Goal: Information Seeking & Learning: Learn about a topic

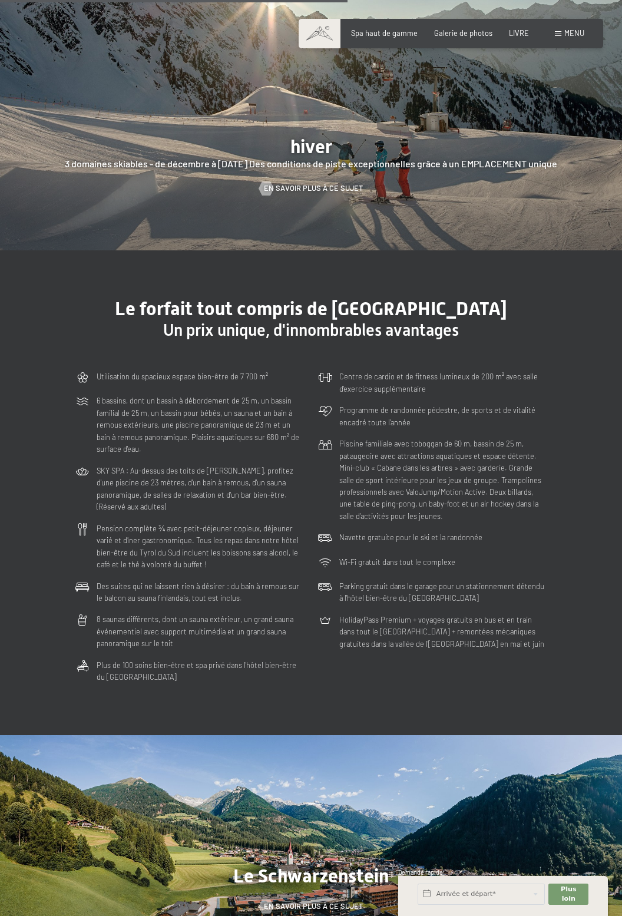
scroll to position [2138, 0]
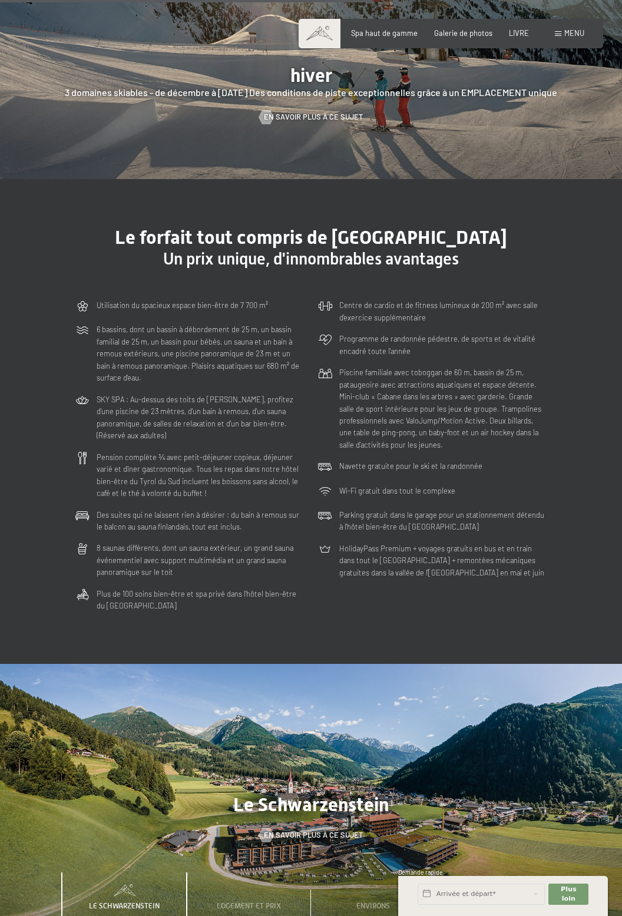
click at [410, 847] on div at bounding box center [311, 797] width 622 height 266
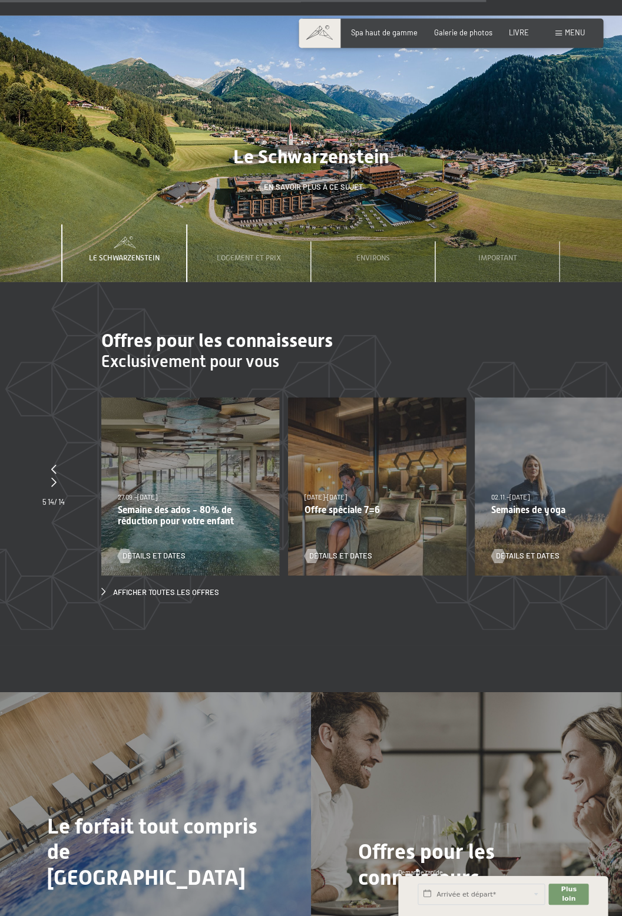
scroll to position [2789, 0]
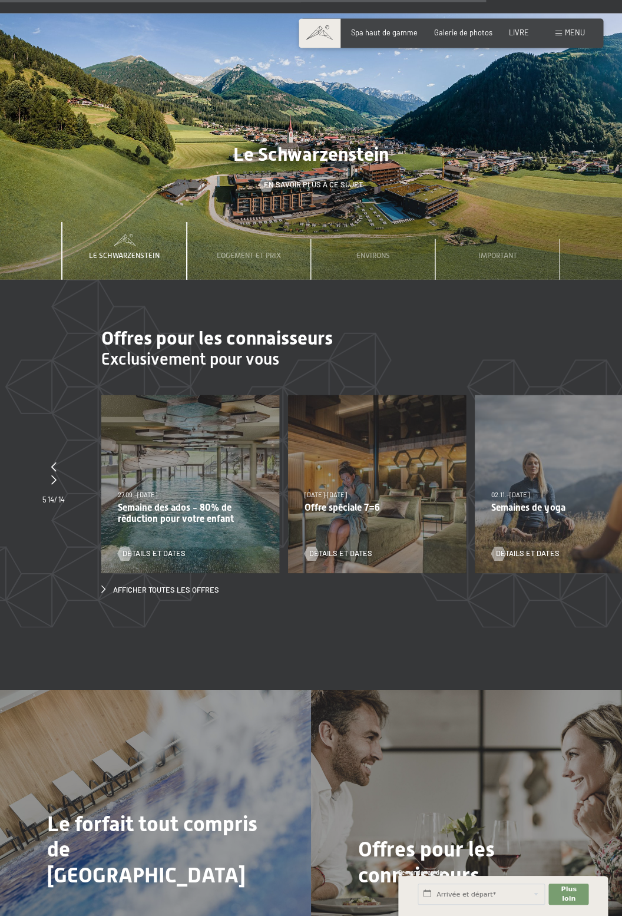
click at [152, 502] on font "Semaine des ados - 80% de réduction pour votre enfant" at bounding box center [176, 513] width 116 height 22
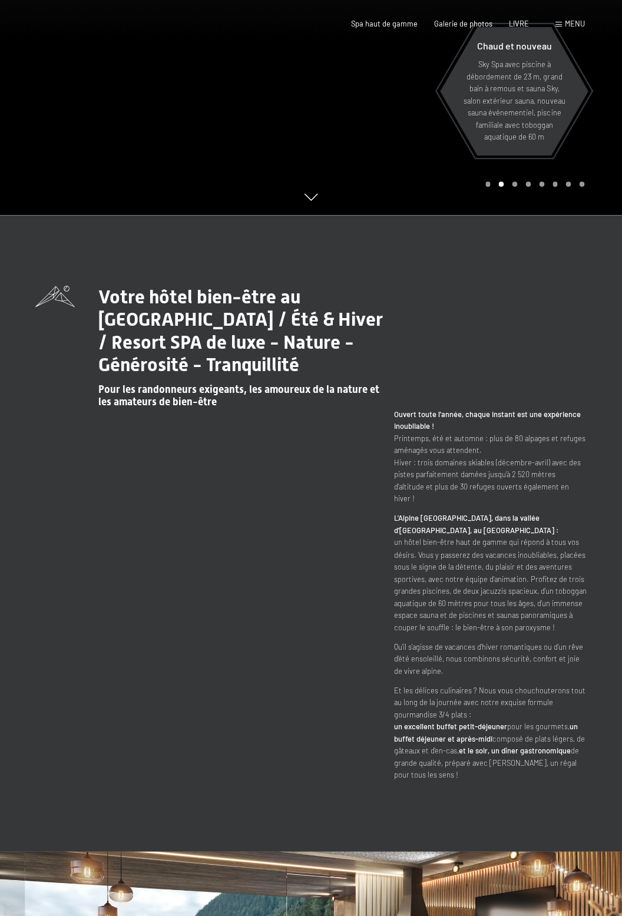
scroll to position [0, 0]
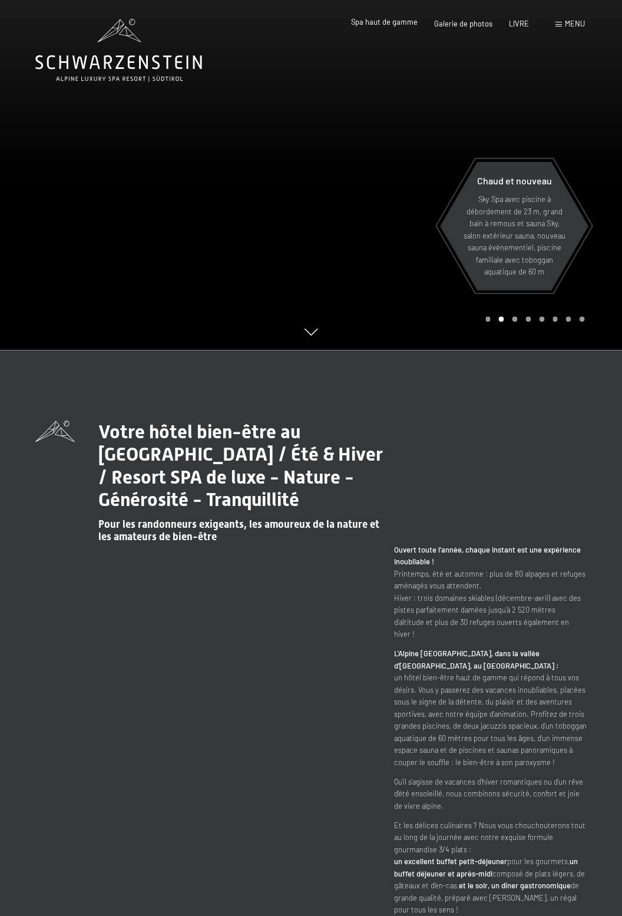
click at [373, 24] on font "Spa haut de gamme" at bounding box center [384, 21] width 67 height 9
click at [317, 323] on div at bounding box center [466, 175] width 311 height 350
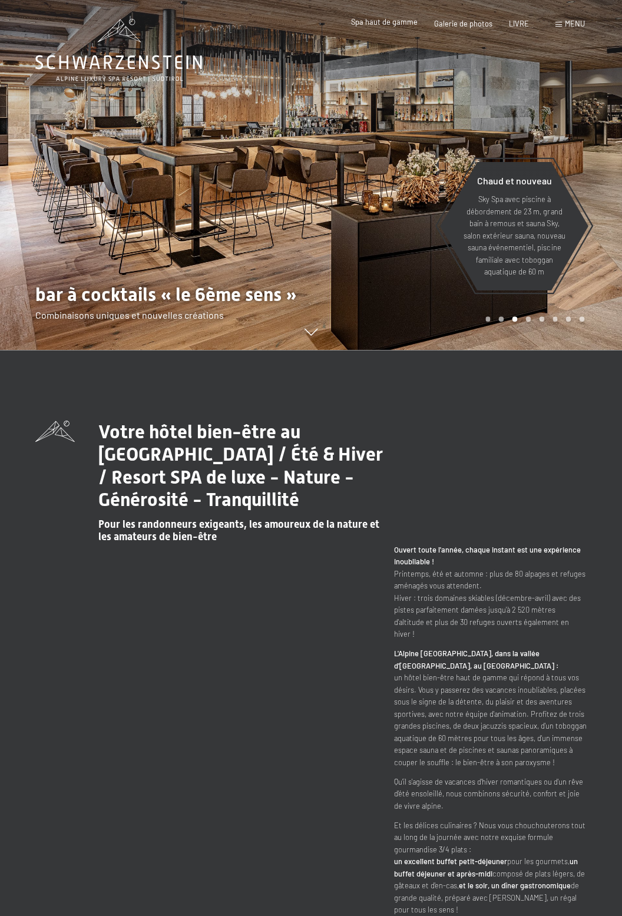
click at [316, 332] on icon at bounding box center [311, 332] width 13 height 7
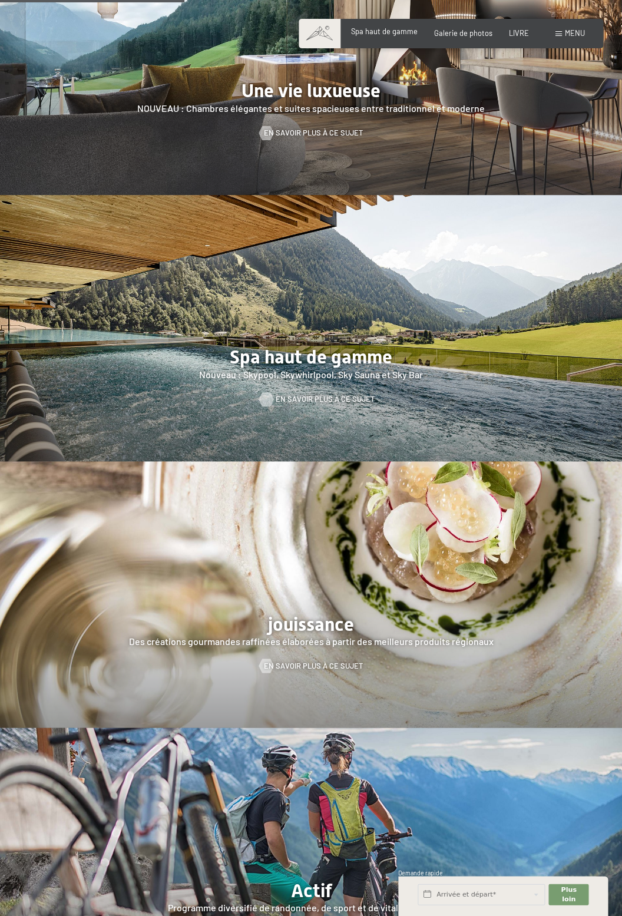
click at [330, 394] on font "En savoir plus à ce sujet" at bounding box center [325, 398] width 99 height 9
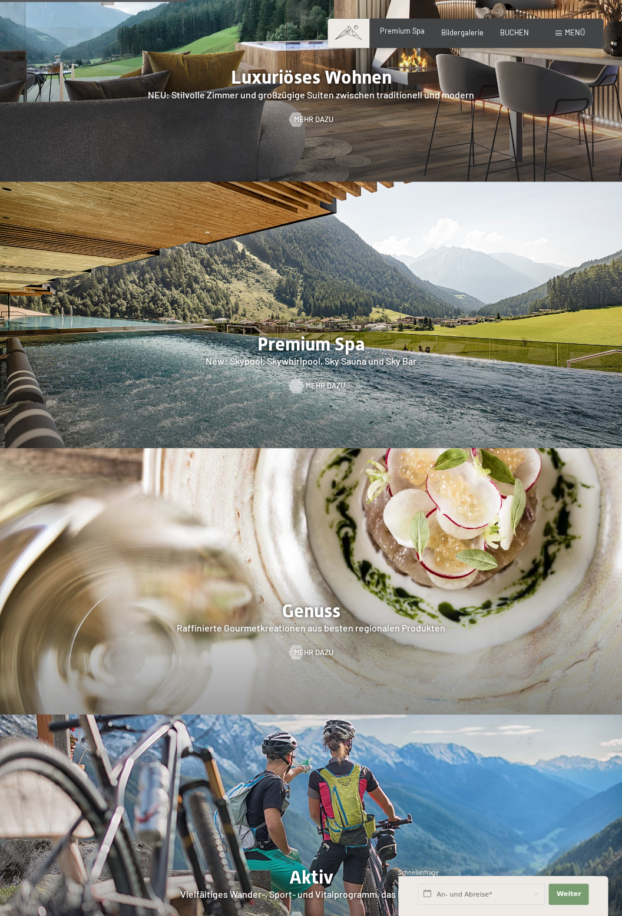
scroll to position [1095, 0]
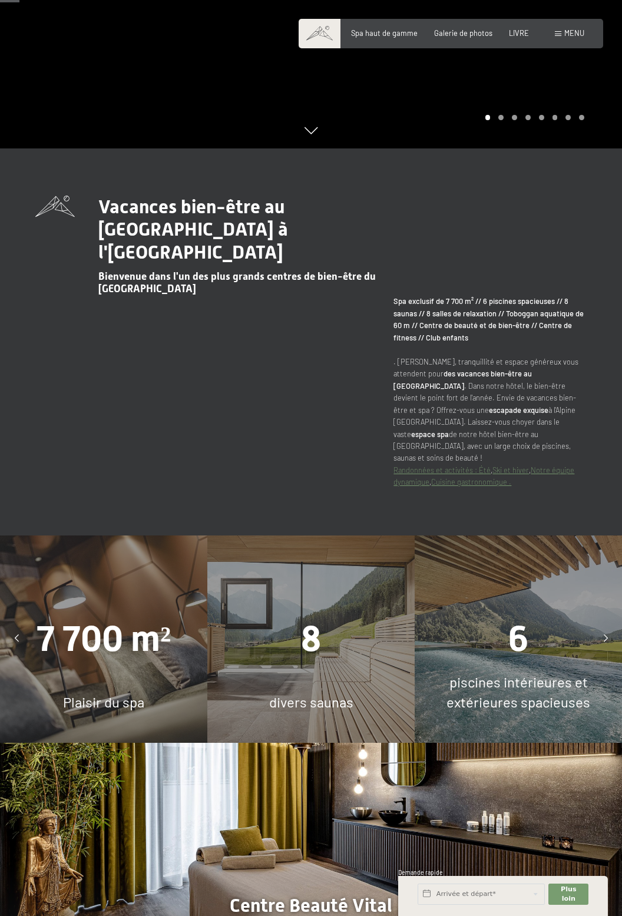
scroll to position [517, 0]
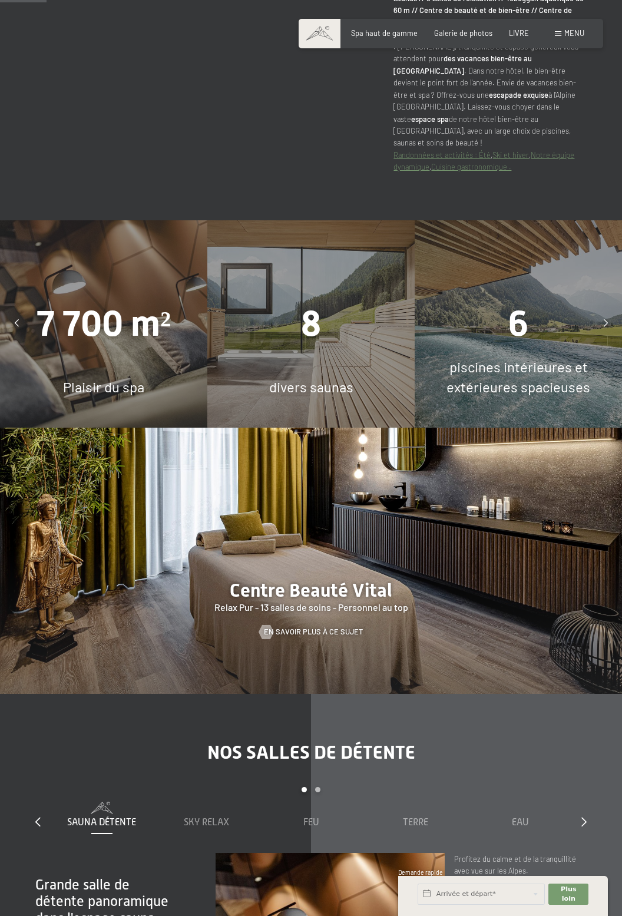
click at [68, 377] on div "Plaisir du spa" at bounding box center [103, 387] width 207 height 20
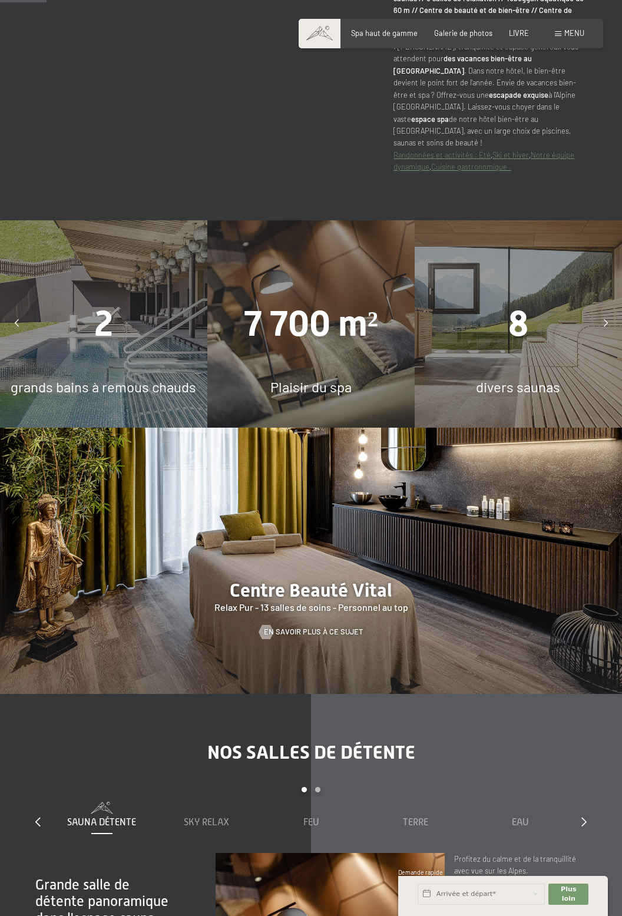
click at [48, 345] on div "2 grands bains à remous chauds" at bounding box center [103, 323] width 207 height 207
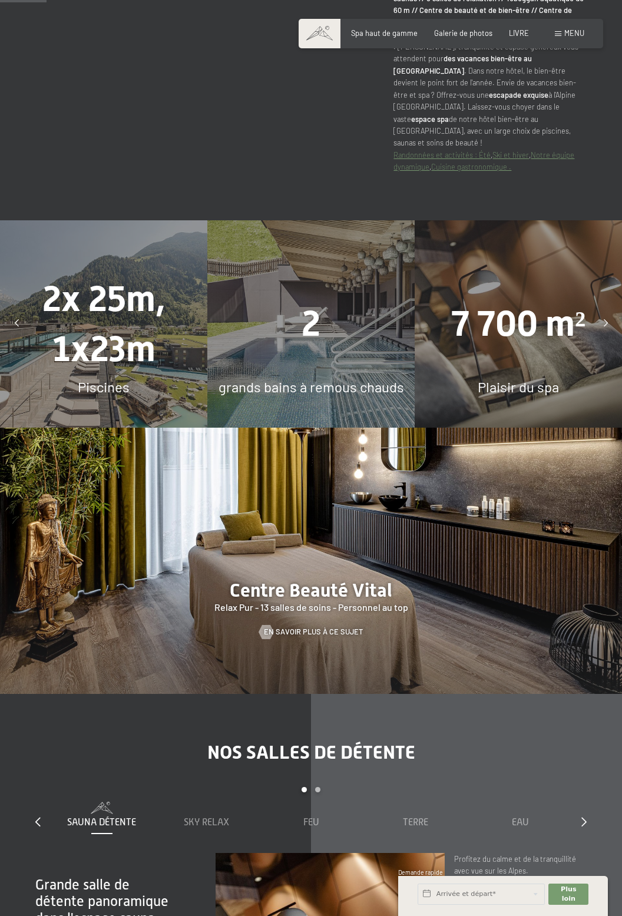
click at [53, 377] on div "Piscines" at bounding box center [103, 387] width 207 height 20
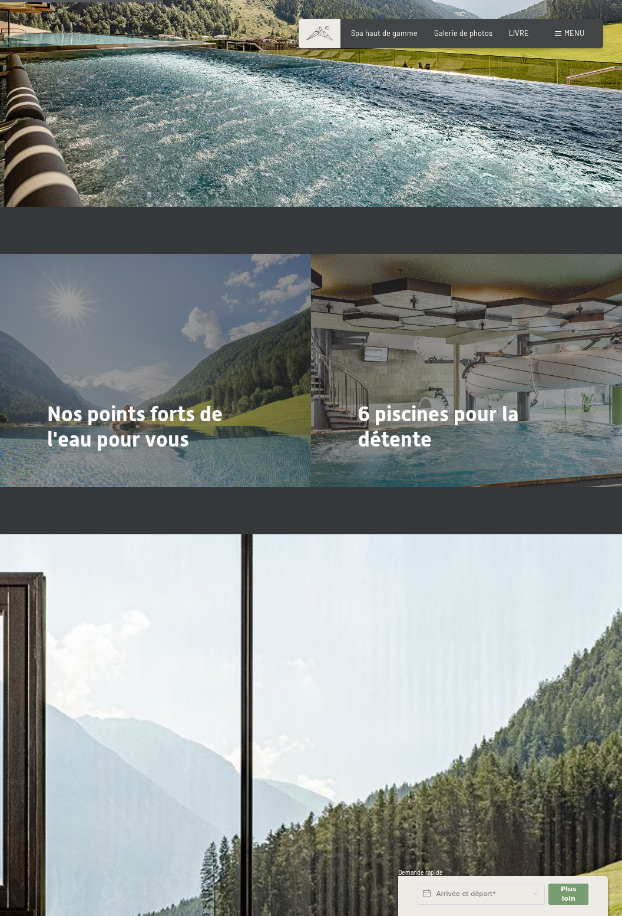
scroll to position [1801, 0]
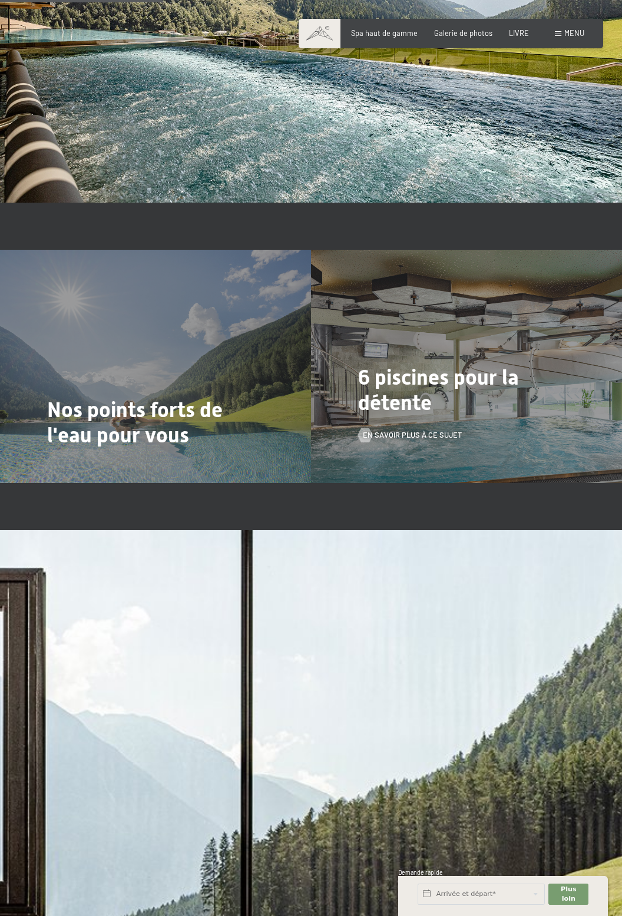
click at [483, 394] on font "6 piscines pour la détente" at bounding box center [438, 390] width 161 height 50
click at [429, 430] on font "En savoir plus à ce sujet" at bounding box center [424, 434] width 99 height 9
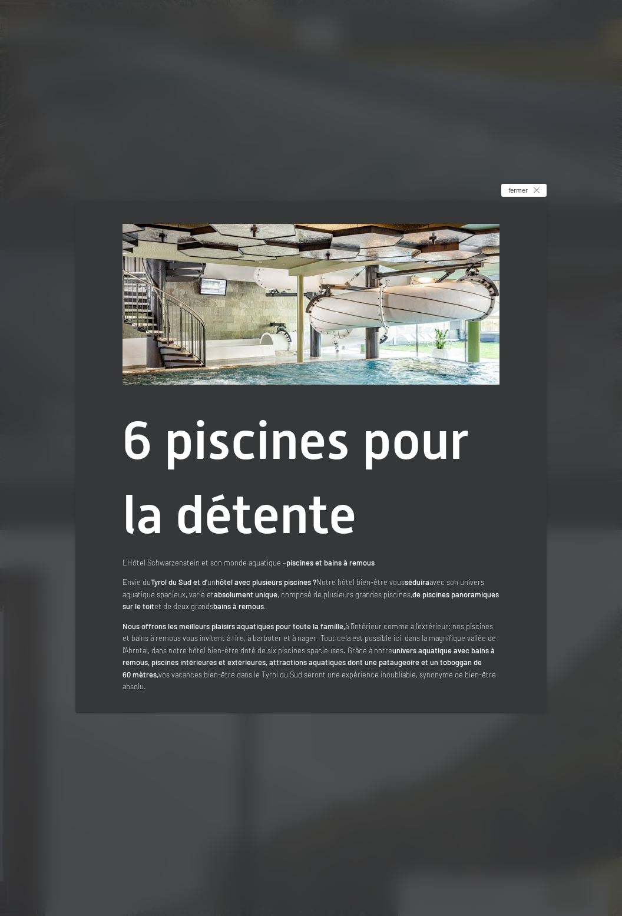
click at [520, 194] on font "fermer" at bounding box center [517, 190] width 19 height 8
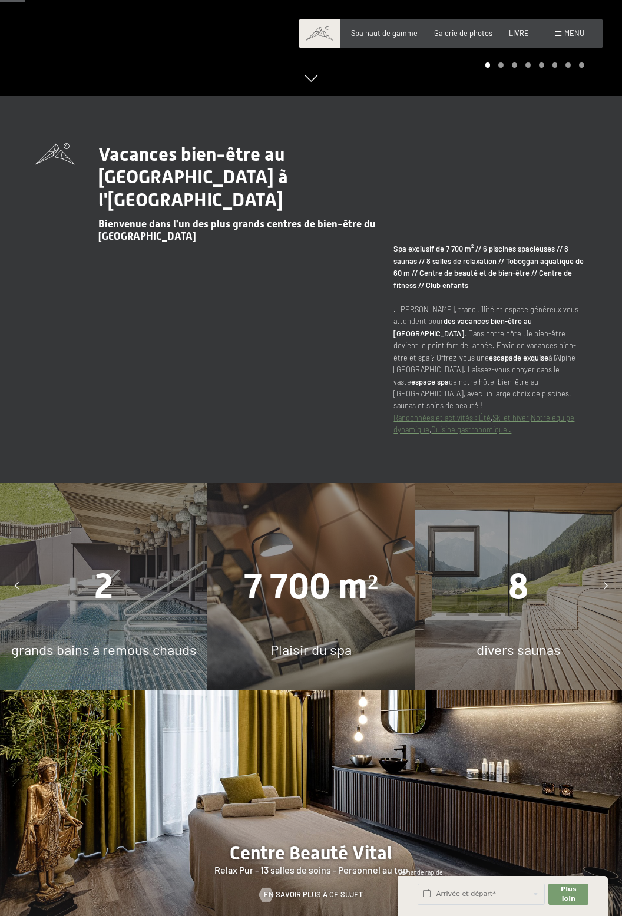
scroll to position [0, 0]
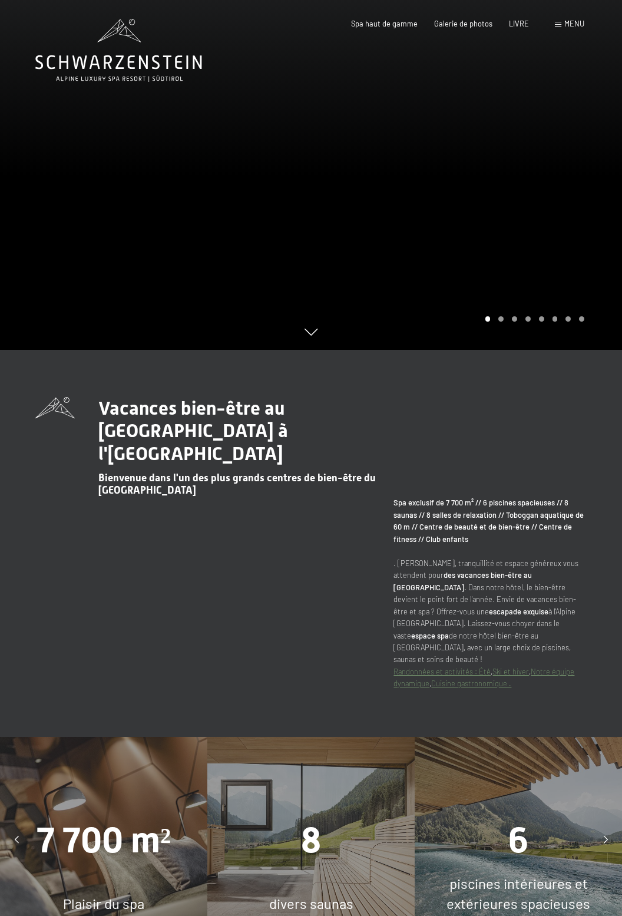
click at [336, 331] on div at bounding box center [466, 175] width 311 height 350
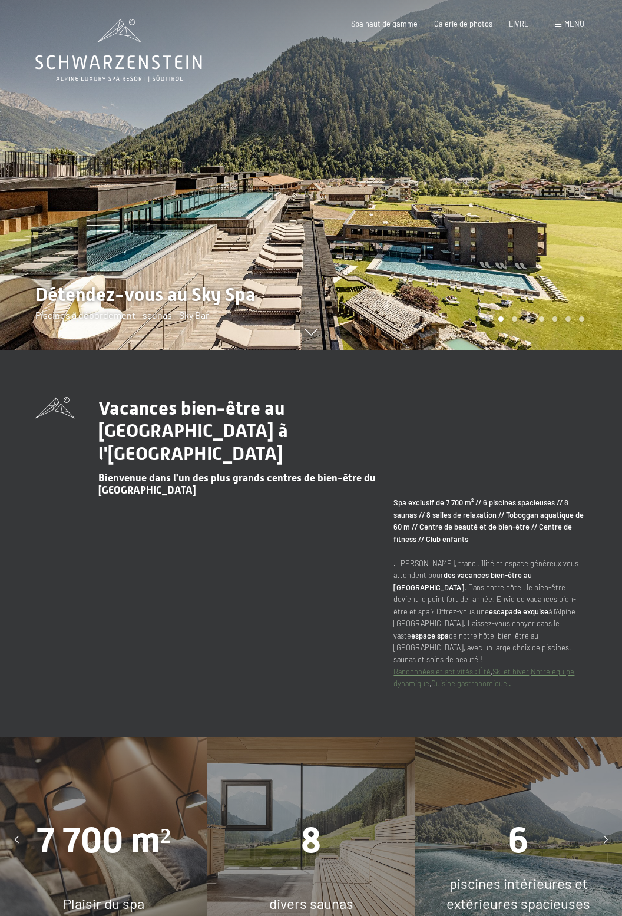
click at [324, 328] on div at bounding box center [466, 175] width 311 height 350
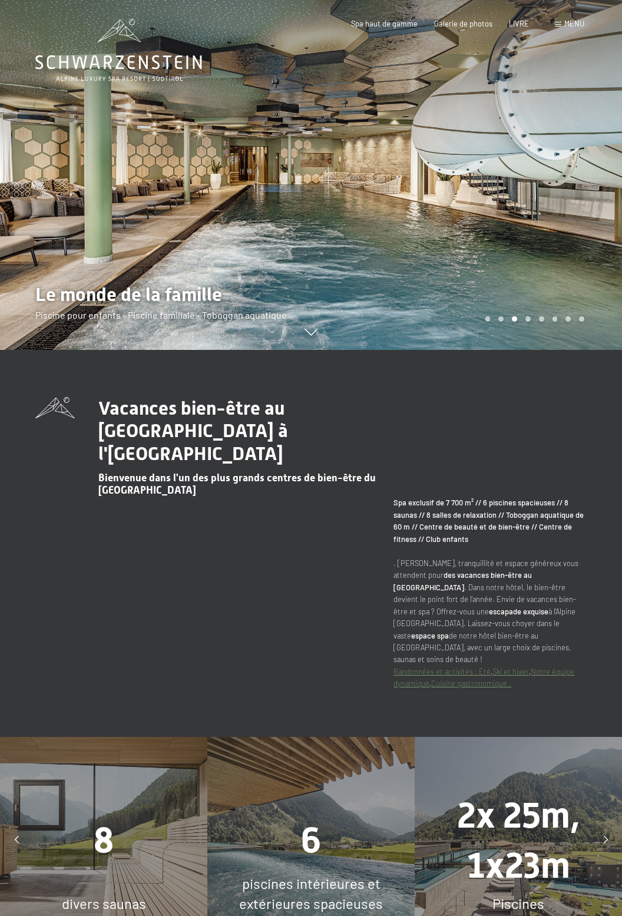
click at [330, 343] on div at bounding box center [466, 175] width 311 height 350
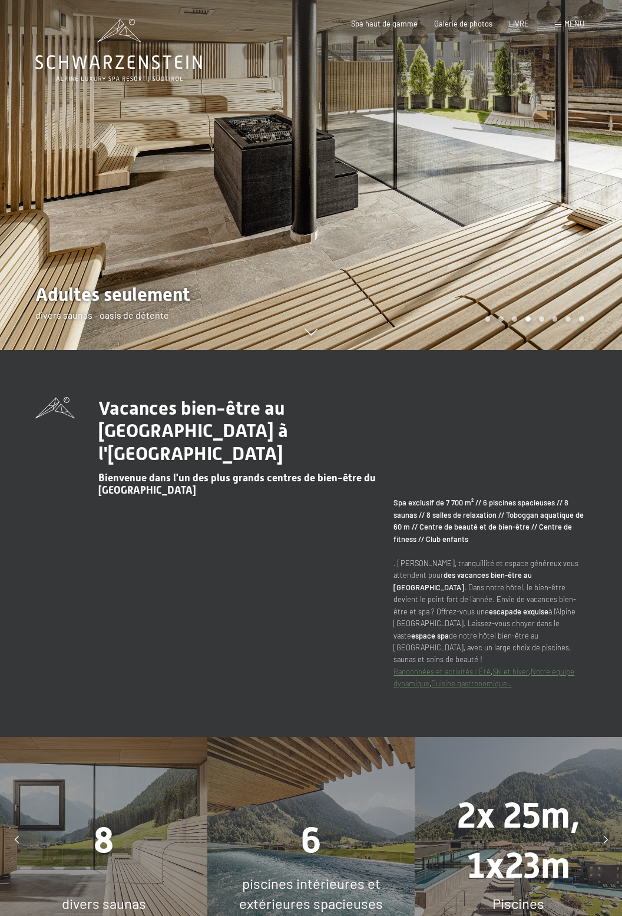
click at [350, 345] on div at bounding box center [466, 175] width 311 height 350
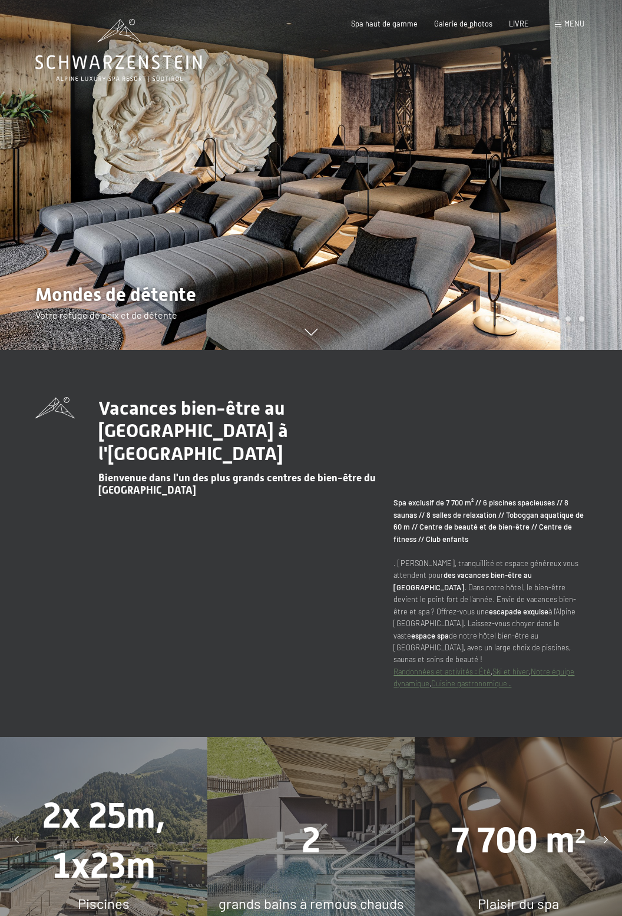
click at [319, 337] on div at bounding box center [466, 175] width 311 height 350
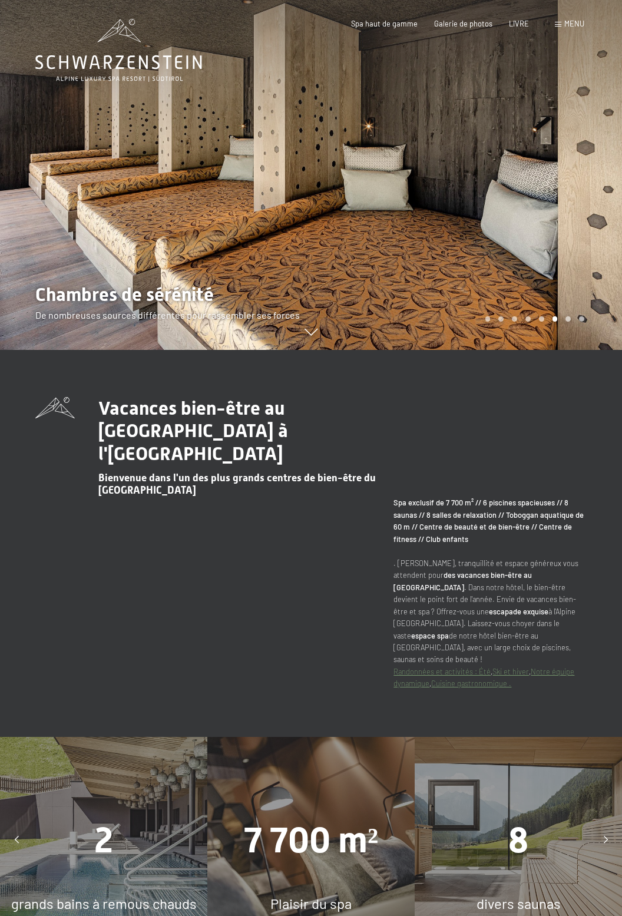
click at [316, 340] on div at bounding box center [466, 175] width 311 height 350
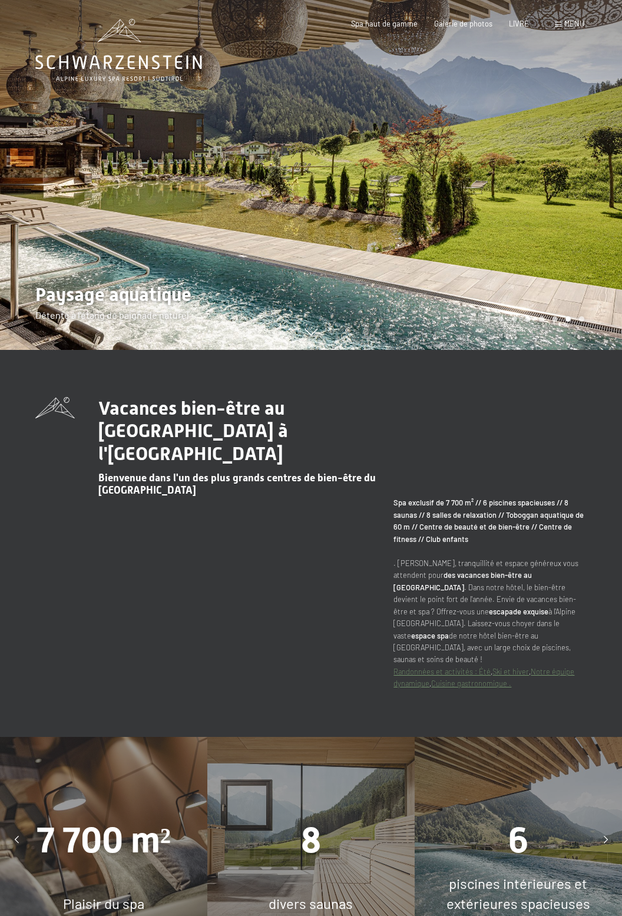
click at [338, 354] on div "Vacances bien-être au [GEOGRAPHIC_DATA] à l'Alpine Luxury Spa Resort Schwarzens…" at bounding box center [311, 543] width 622 height 387
click at [343, 333] on div at bounding box center [466, 175] width 311 height 350
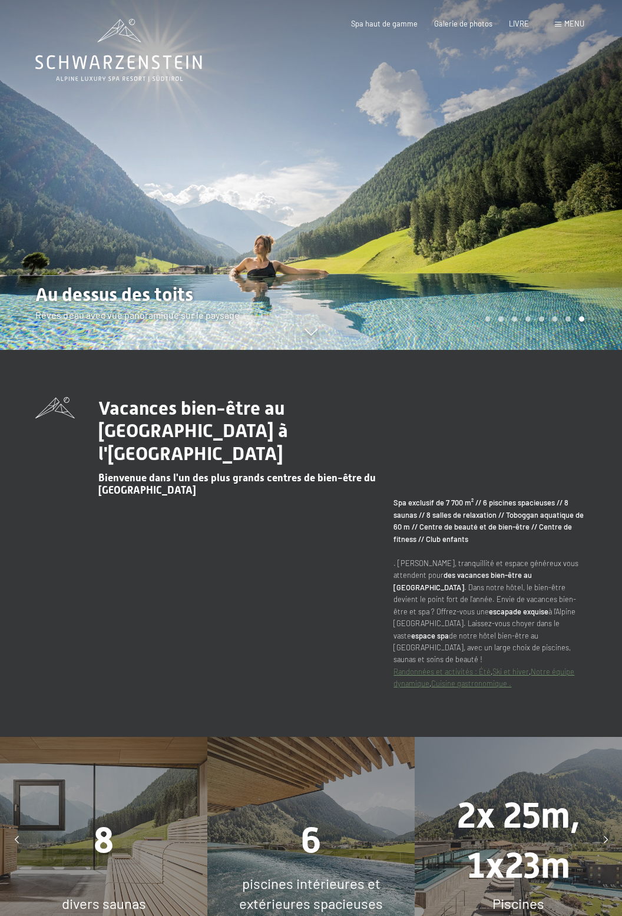
click at [313, 336] on icon at bounding box center [311, 332] width 13 height 7
click at [330, 333] on div at bounding box center [466, 175] width 311 height 350
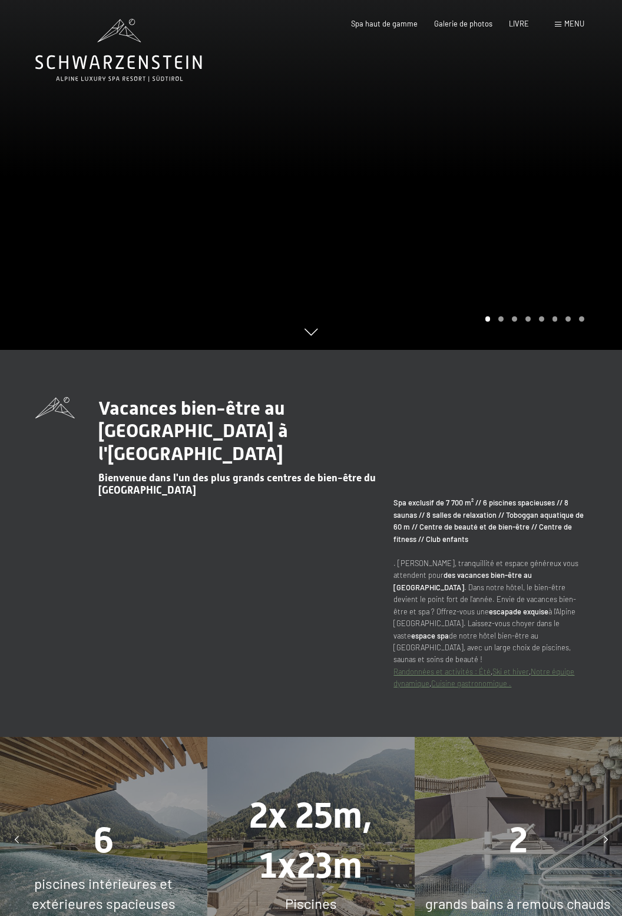
click at [316, 330] on div at bounding box center [466, 175] width 311 height 350
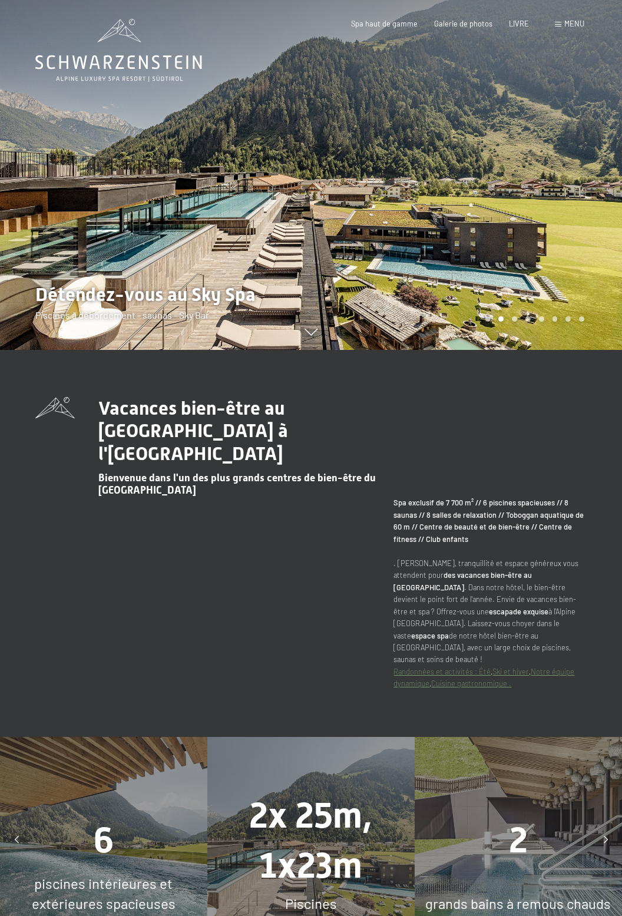
click at [320, 331] on div at bounding box center [466, 175] width 311 height 350
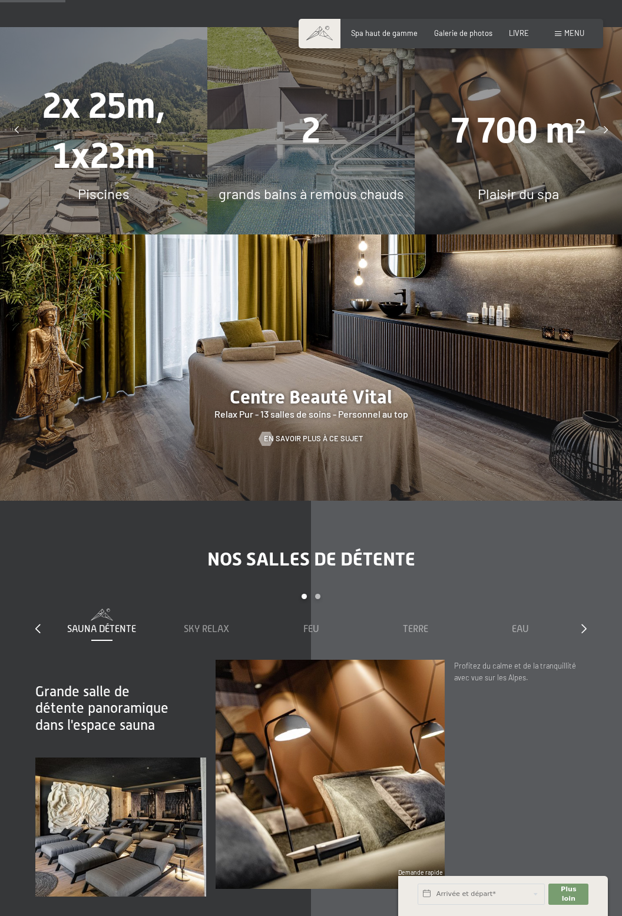
scroll to position [623, 0]
